Goal: Navigation & Orientation: Find specific page/section

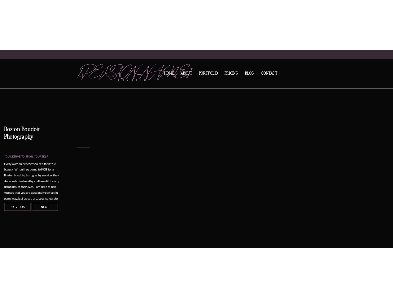
scroll to position [995, 0]
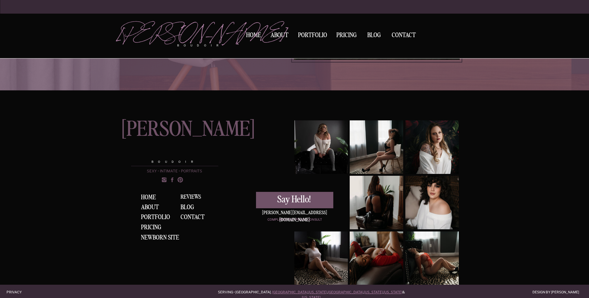
click at [322, 253] on div at bounding box center [322, 258] width 54 height 54
drag, startPoint x: 322, startPoint y: 256, endPoint x: 302, endPoint y: 247, distance: 21.7
click at [301, 246] on div at bounding box center [322, 258] width 54 height 54
click at [431, 253] on div at bounding box center [433, 258] width 54 height 54
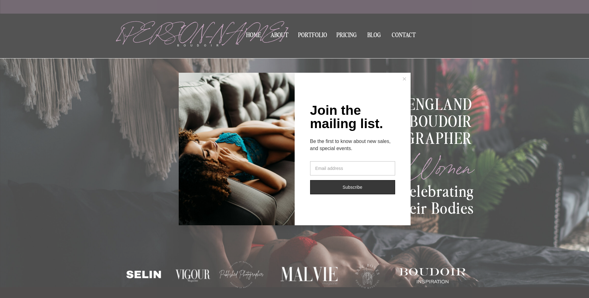
click at [405, 78] on icon at bounding box center [404, 78] width 3 height 3
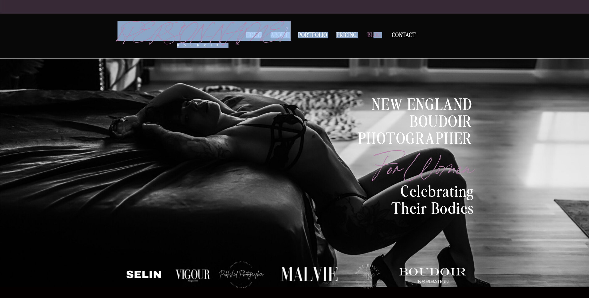
click at [373, 34] on nav "BLOG" at bounding box center [374, 35] width 19 height 6
click at [370, 37] on nav "BLOG" at bounding box center [374, 35] width 19 height 6
